Goal: Information Seeking & Learning: Learn about a topic

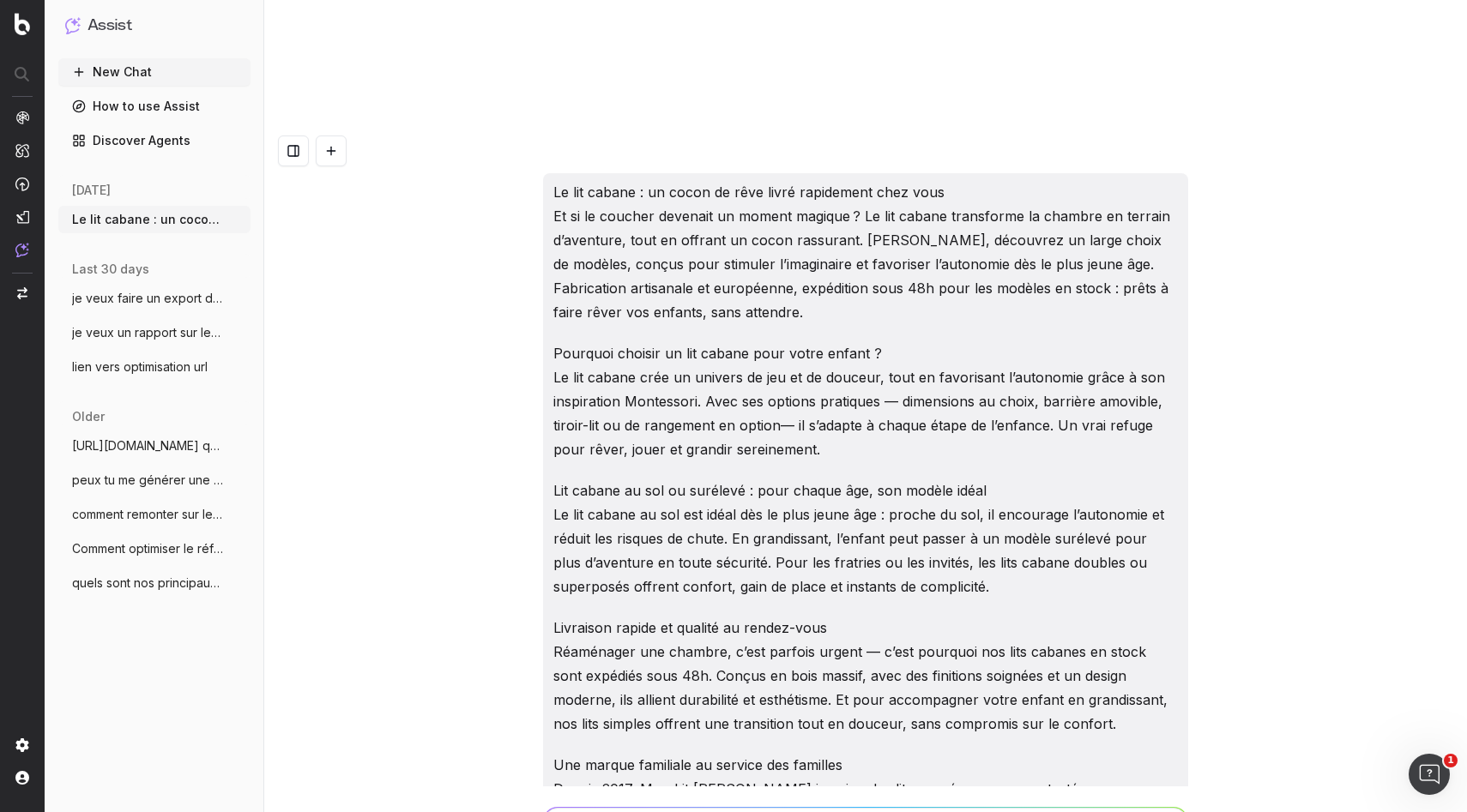
scroll to position [6265, 0]
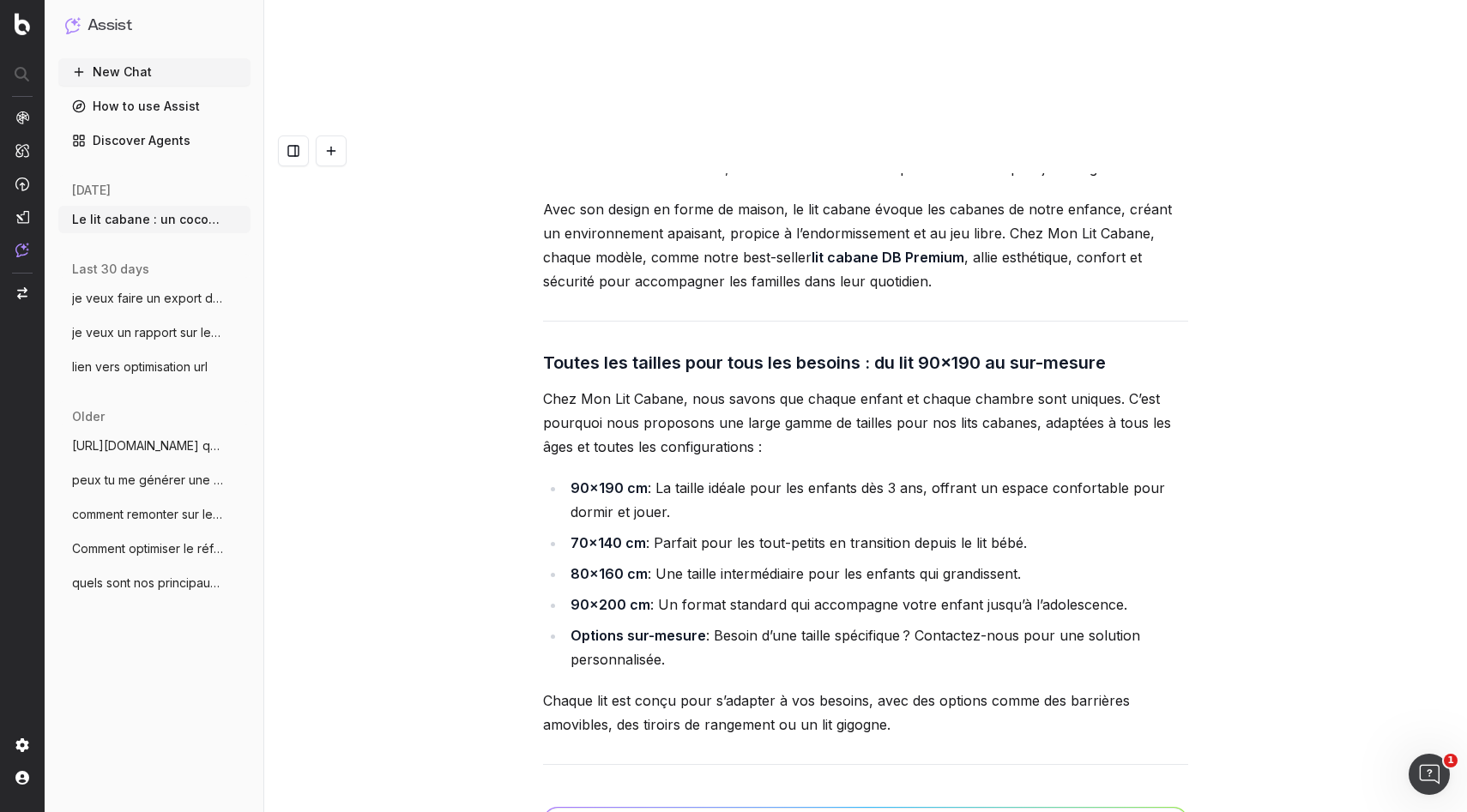
click at [696, 562] on li "80x160 cm : Une taille intermédiaire pour les enfants qui grandissent." at bounding box center [877, 573] width 623 height 24
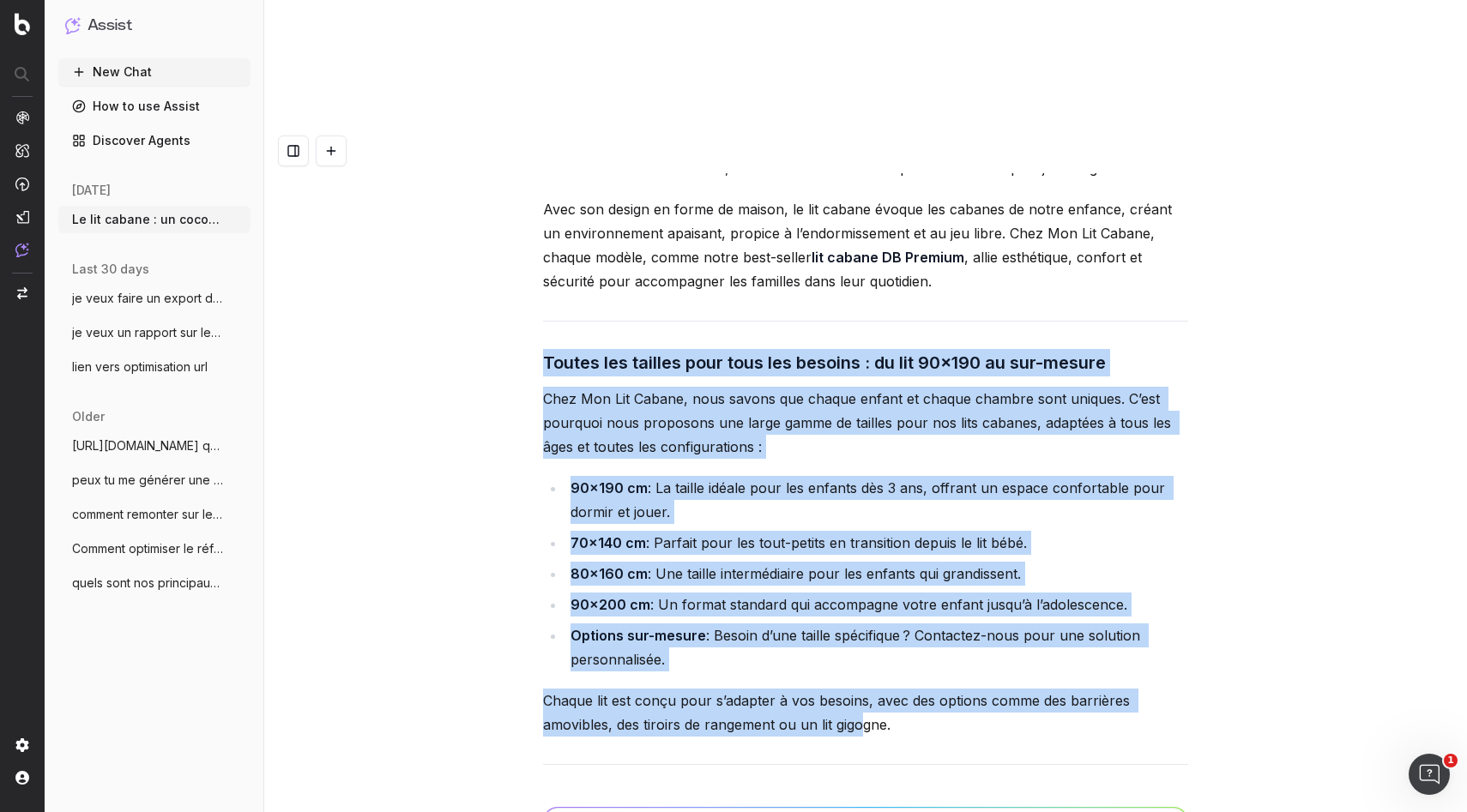
drag, startPoint x: 544, startPoint y: 112, endPoint x: 863, endPoint y: 463, distance: 474.3
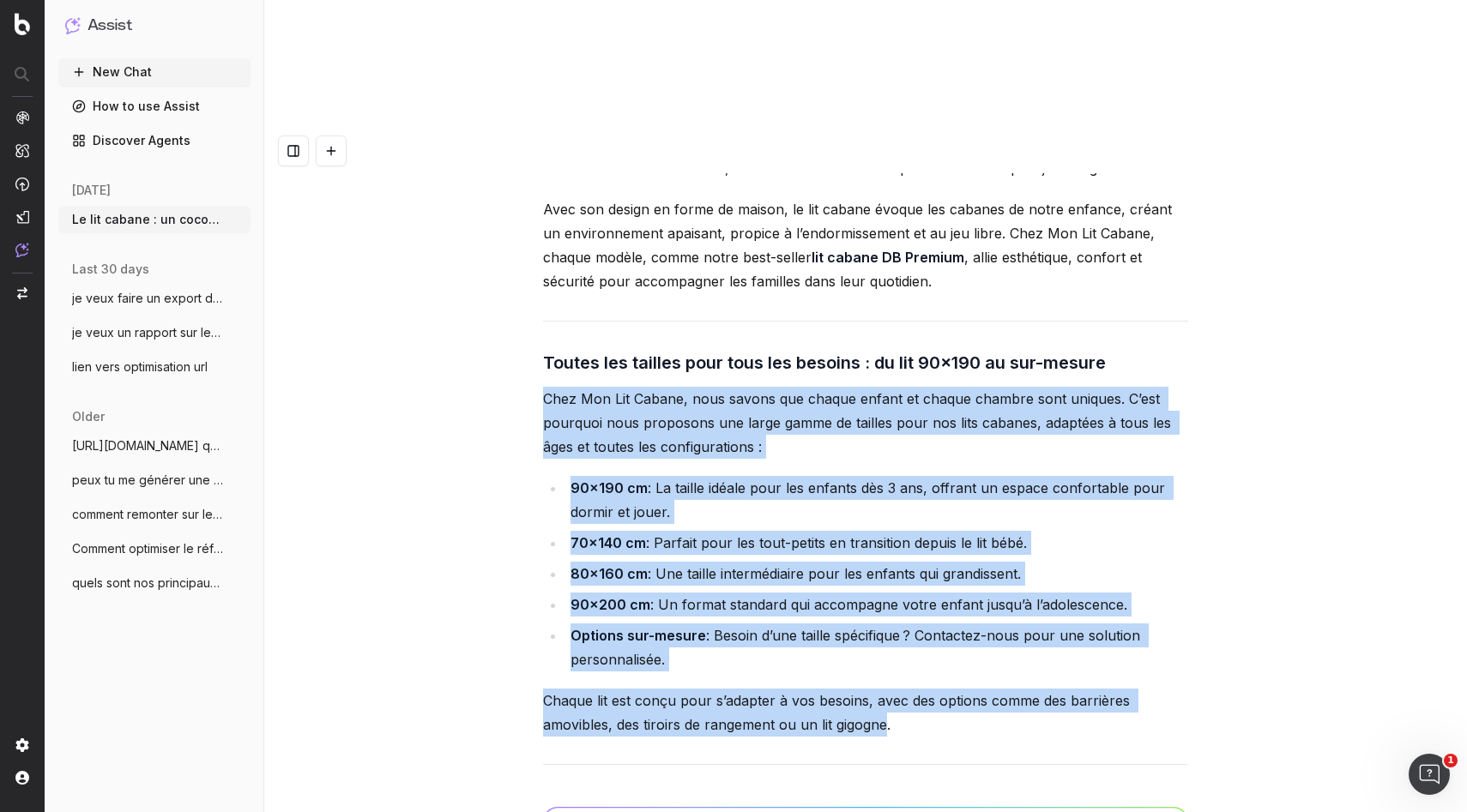
drag, startPoint x: 886, startPoint y: 474, endPoint x: 492, endPoint y: 133, distance: 521.1
click at [492, 133] on div "Le lit cabane : un cocon de rêve livré rapidement chez vous Et si le coucher de…" at bounding box center [865, 535] width 1203 height 812
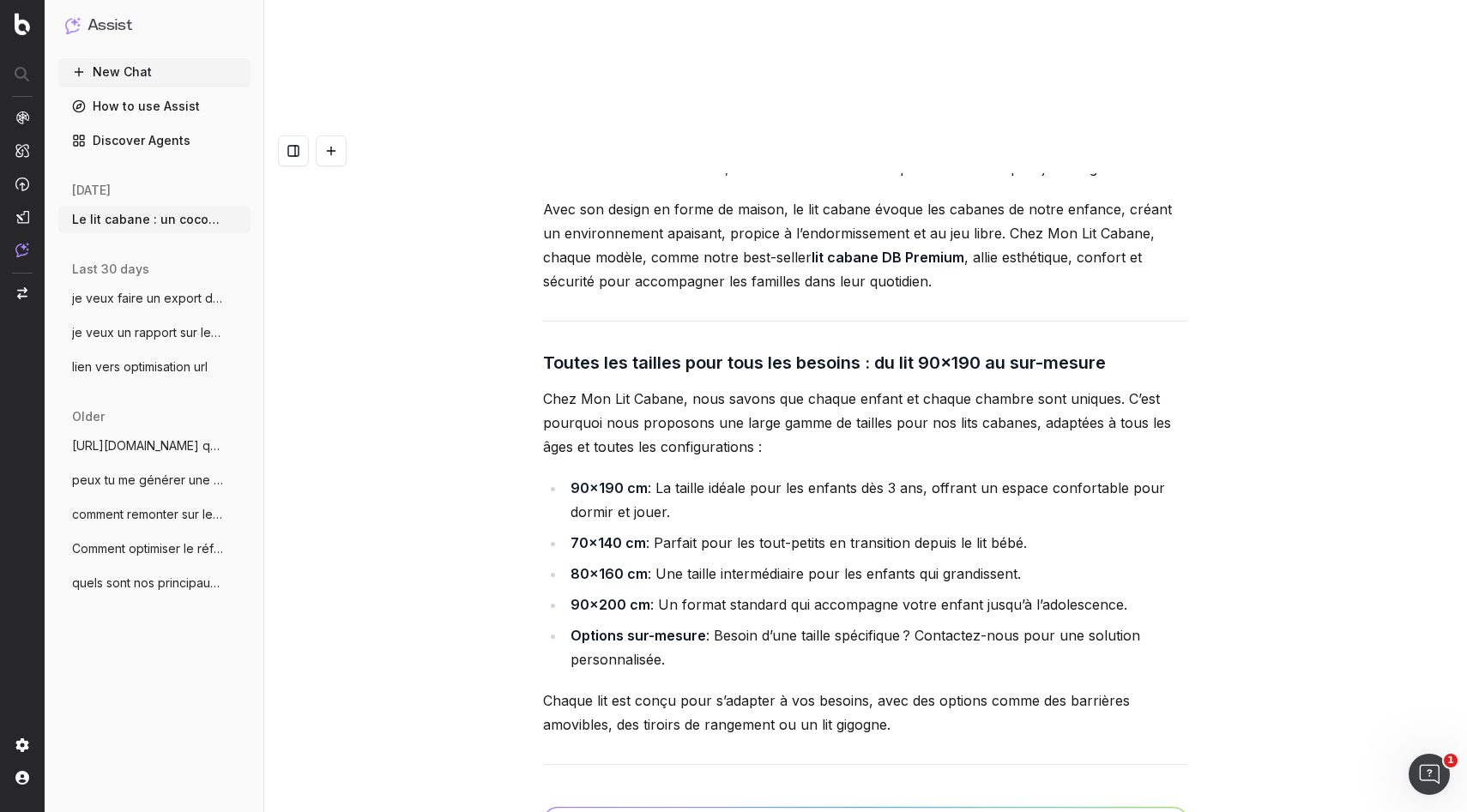
click at [529, 129] on div "Le lit cabane : un cocon de rêve livré rapidement chez vous Et si le coucher de…" at bounding box center [865, 535] width 1203 height 812
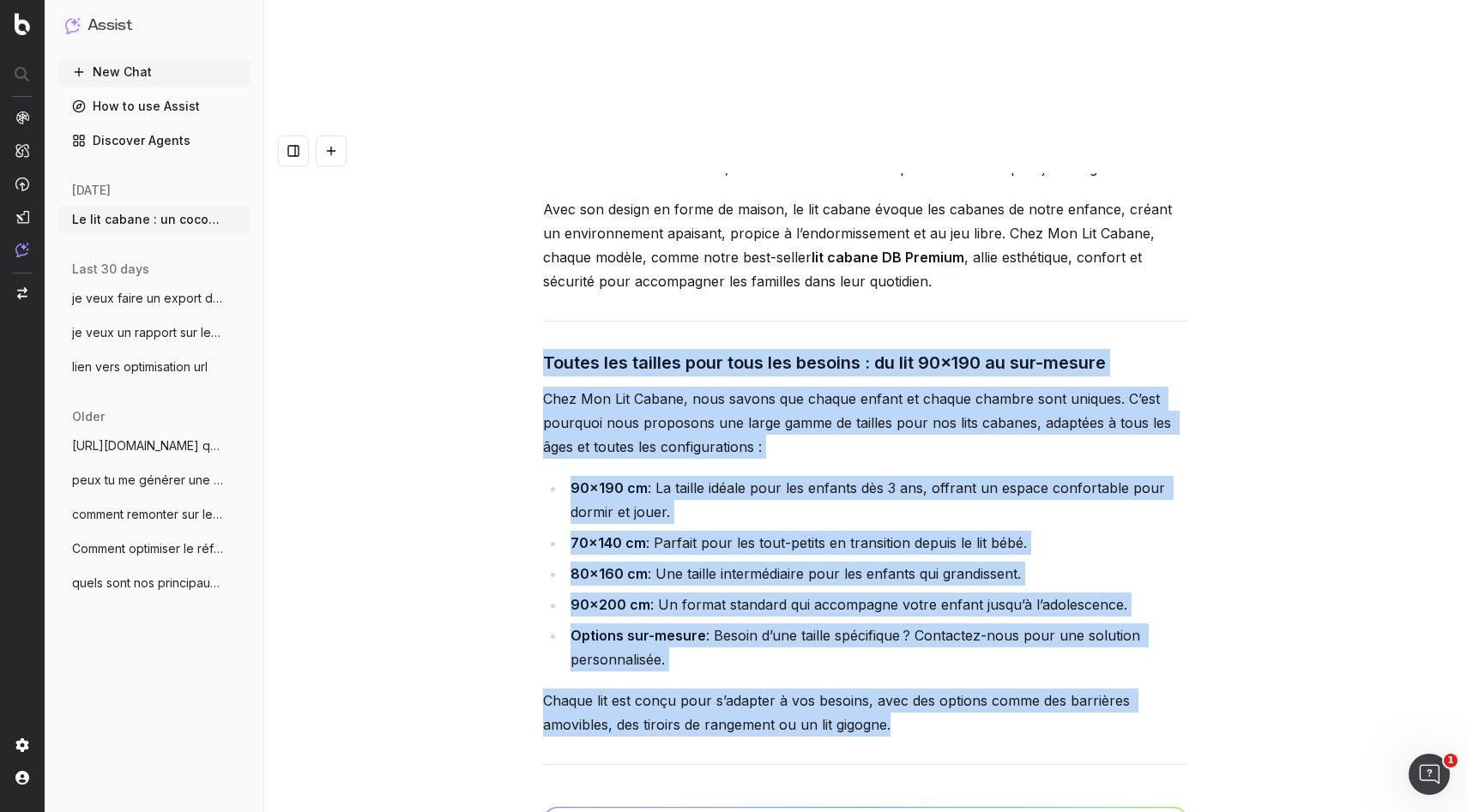
drag, startPoint x: 541, startPoint y: 105, endPoint x: 908, endPoint y: 478, distance: 523.3
copy div "Toutes les tailles pour tous les besoins : du lit 90x190 au sur-mesure Chez Mon…"
